Goal: Information Seeking & Learning: Learn about a topic

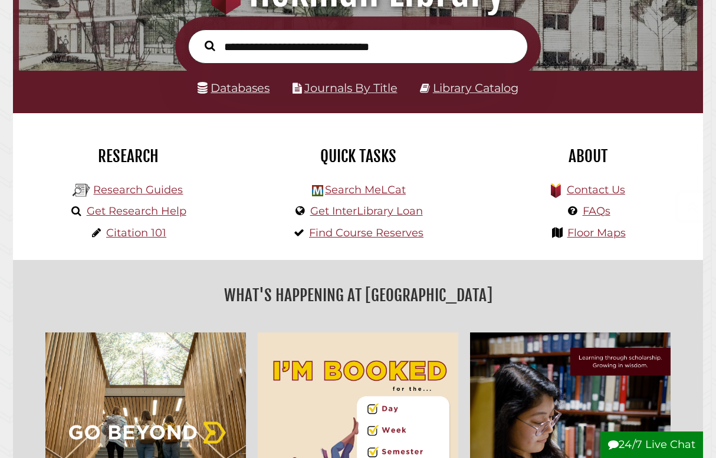
scroll to position [207, 0]
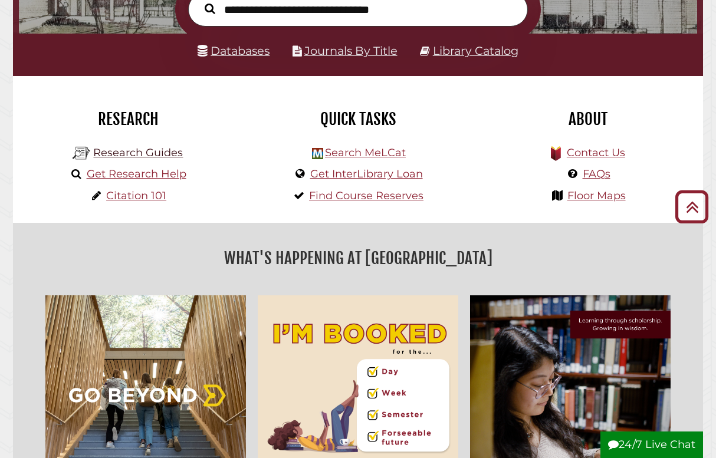
click at [168, 150] on link "Research Guides" at bounding box center [138, 152] width 90 height 13
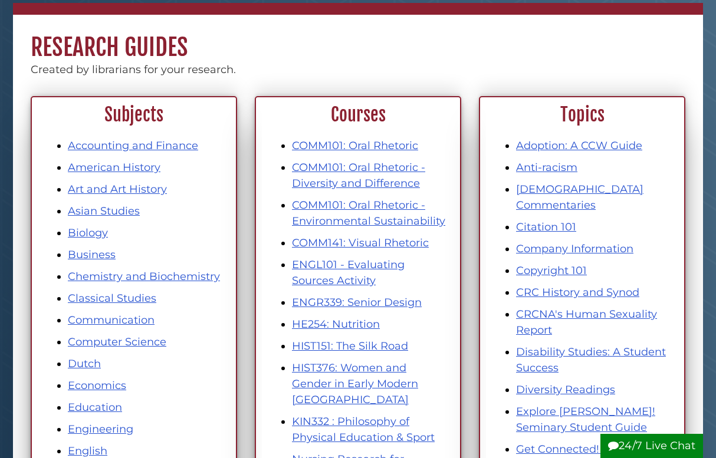
scroll to position [84, 0]
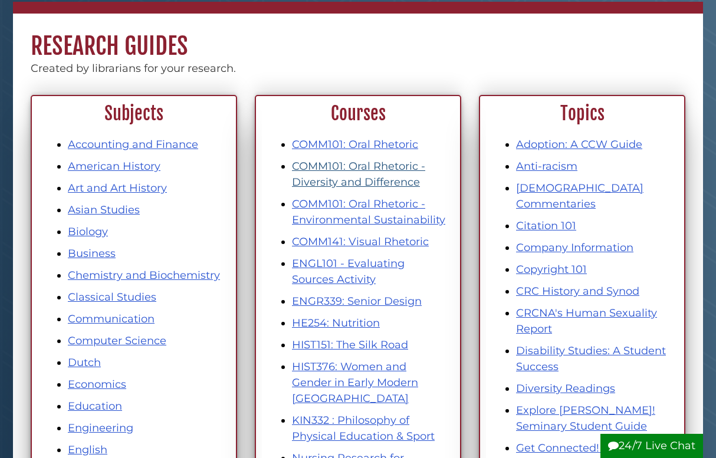
click at [341, 165] on link "COMM101: Oral Rhetoric - Diversity and Difference" at bounding box center [358, 174] width 133 height 29
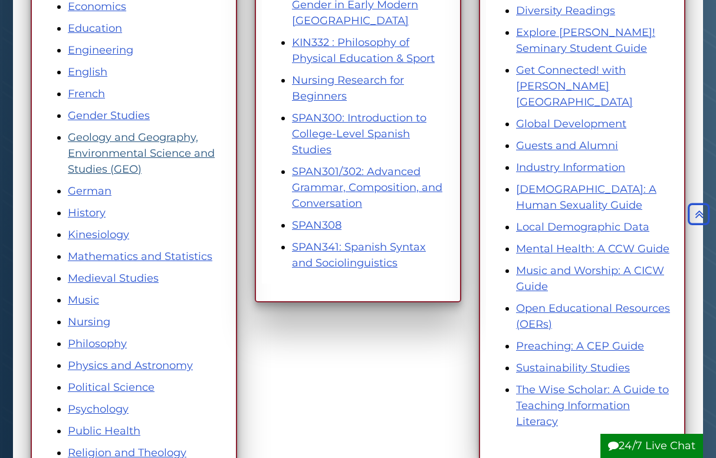
scroll to position [463, 0]
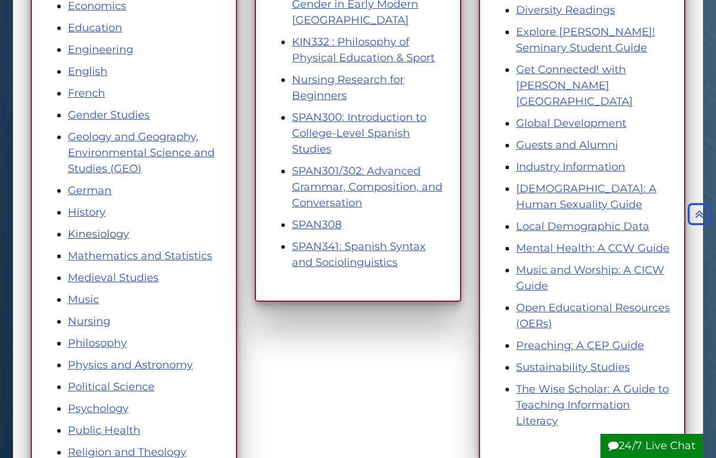
click at [120, 238] on link "Kinesiology" at bounding box center [98, 234] width 61 height 13
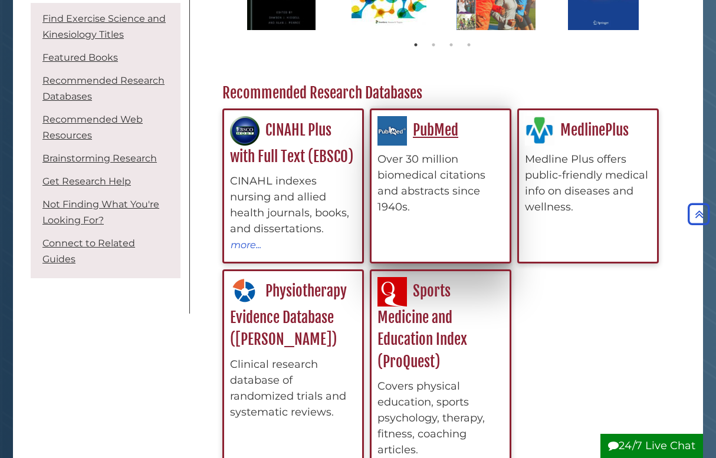
scroll to position [365, 0]
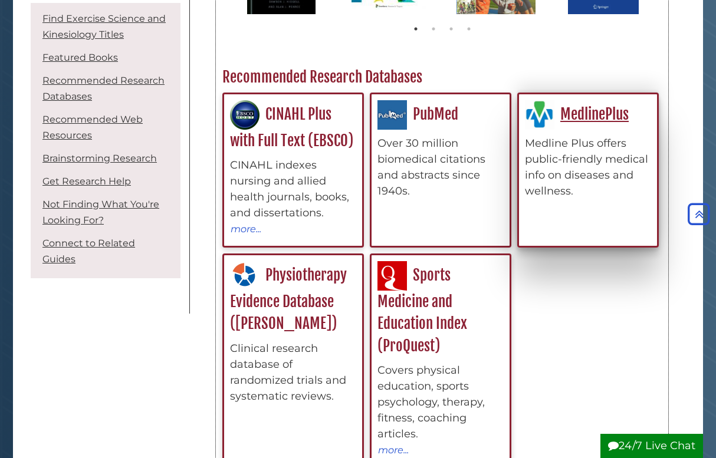
click at [571, 115] on link "MedlinePlus" at bounding box center [577, 114] width 104 height 18
